Goal: Task Accomplishment & Management: Manage account settings

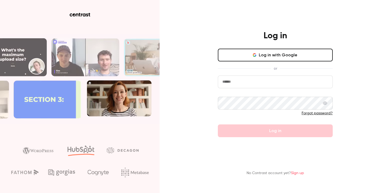
click at [254, 50] on button "Log in with Google" at bounding box center [275, 55] width 115 height 13
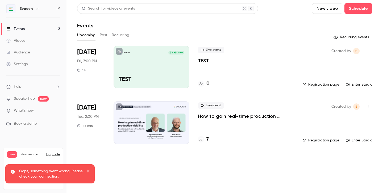
click at [89, 172] on icon "close" at bounding box center [88, 171] width 3 height 3
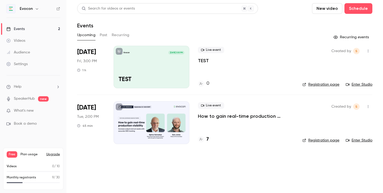
click at [217, 118] on p "How to gain real-time production visibility: increase output and cut waste with…" at bounding box center [246, 116] width 96 height 6
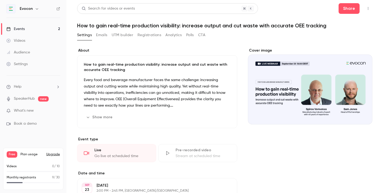
click at [148, 37] on button "Registrations" at bounding box center [149, 35] width 24 height 9
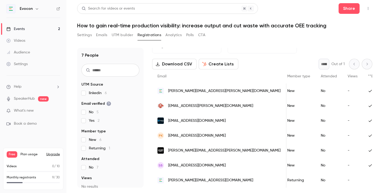
scroll to position [0, 85]
click at [217, 64] on button "Create Lists" at bounding box center [218, 64] width 40 height 11
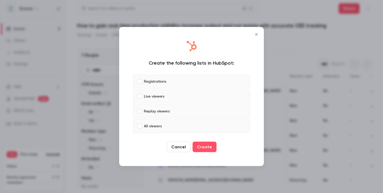
click at [177, 147] on button "Cancel" at bounding box center [179, 147] width 24 height 11
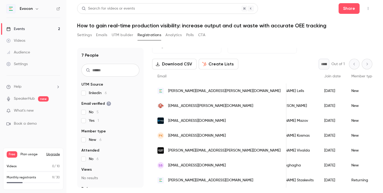
scroll to position [15, 0]
click at [88, 94] on label "linkedin 6" at bounding box center [110, 92] width 58 height 5
